Goal: Task Accomplishment & Management: Manage account settings

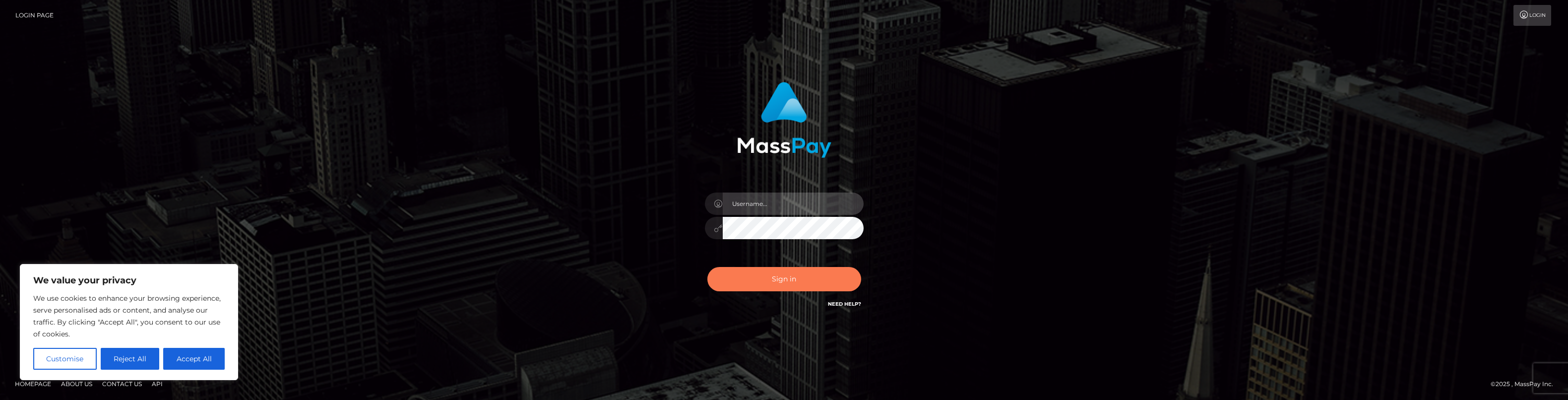
type input "brent.goodwin"
click at [760, 281] on button "Sign in" at bounding box center [784, 279] width 154 height 24
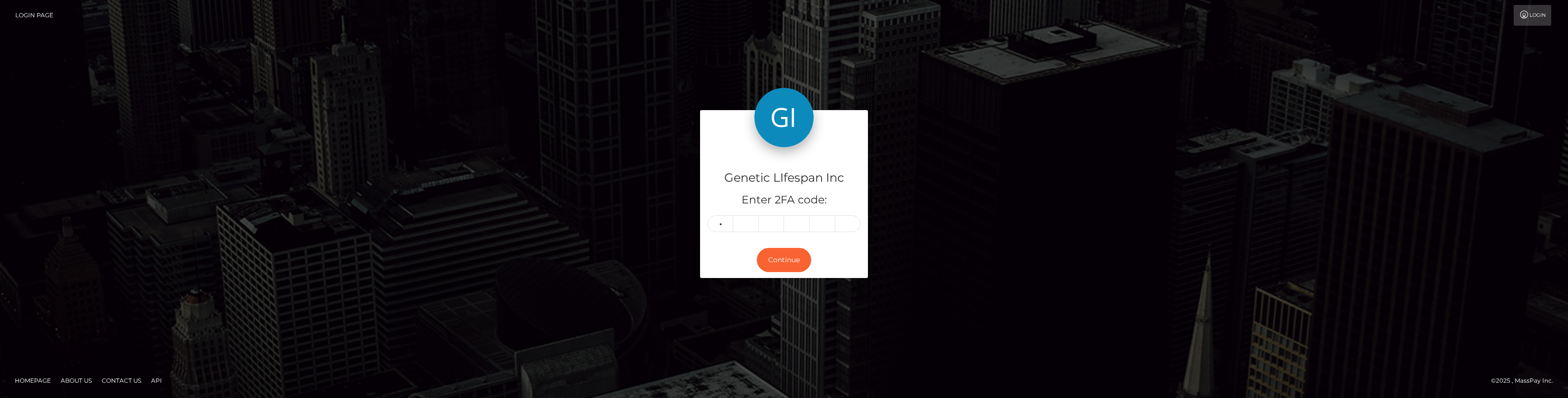
type input "5"
type input "8"
type input "1"
type input "7"
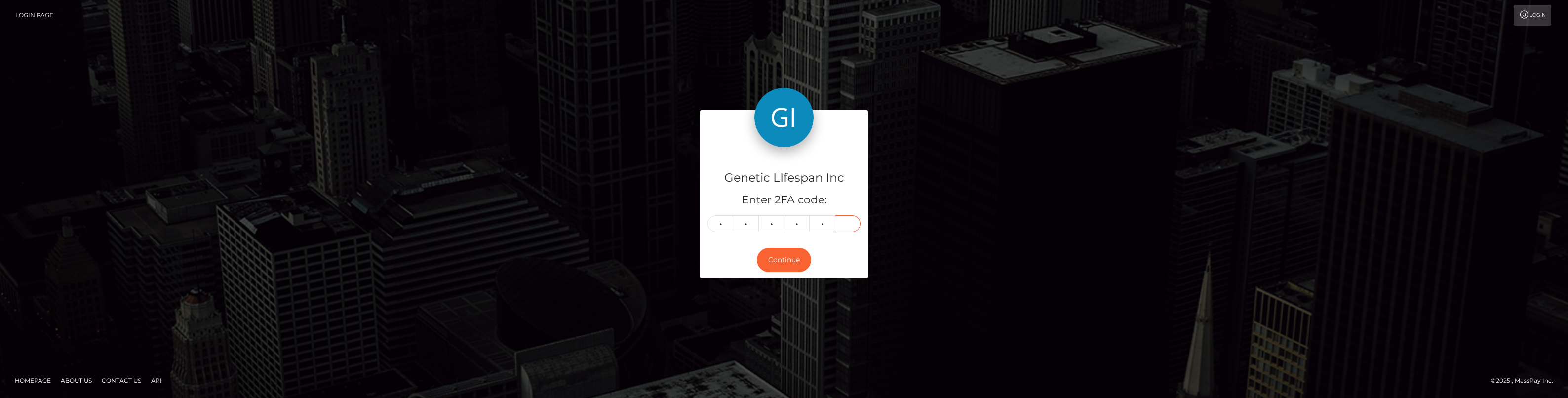
type input "6"
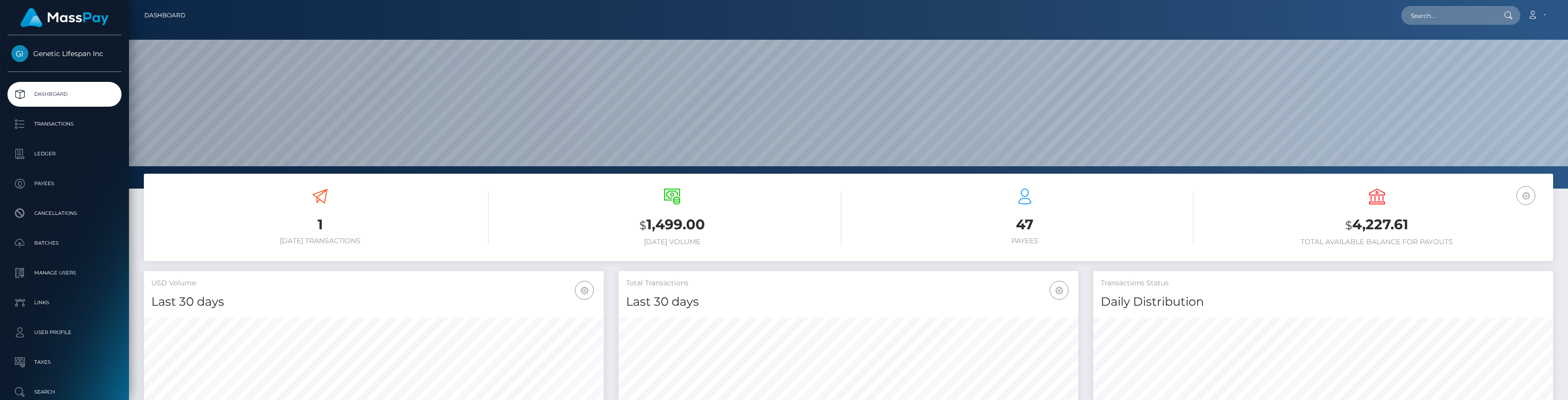
scroll to position [176, 460]
